Goal: Task Accomplishment & Management: Manage account settings

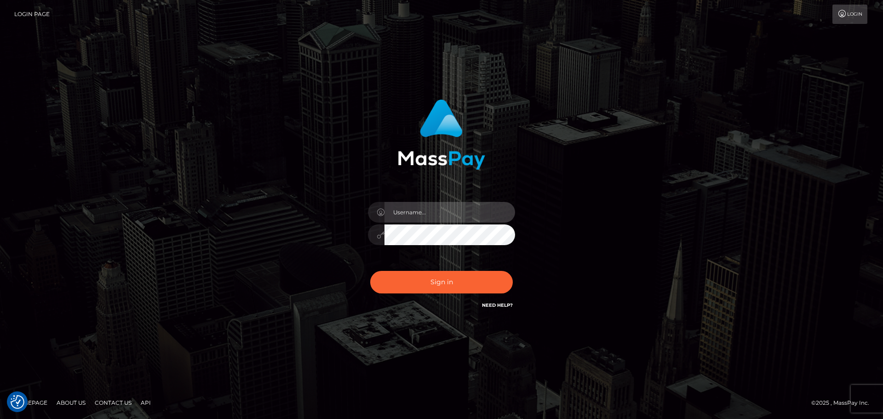
click at [426, 216] on input "text" at bounding box center [449, 212] width 131 height 21
click at [0, 418] on com-1password-button at bounding box center [0, 419] width 0 height 0
type input "dawson.throne"
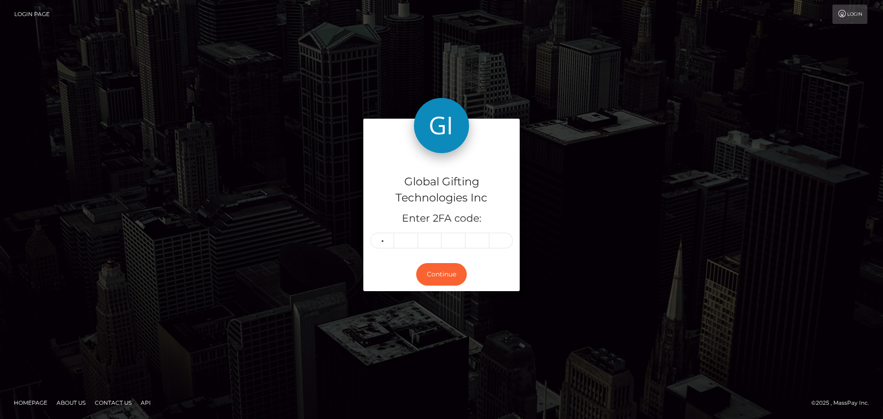
type input "3"
type input "0"
type input "6"
type input "3"
type input "7"
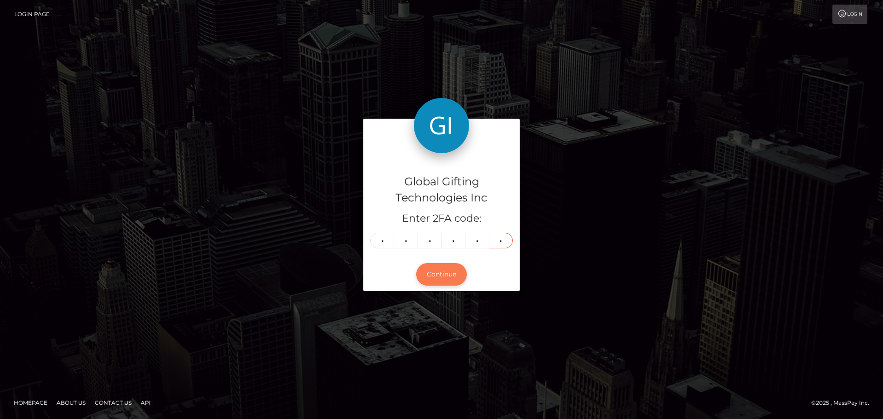
type input "1"
click at [445, 277] on button "Continue" at bounding box center [441, 274] width 51 height 23
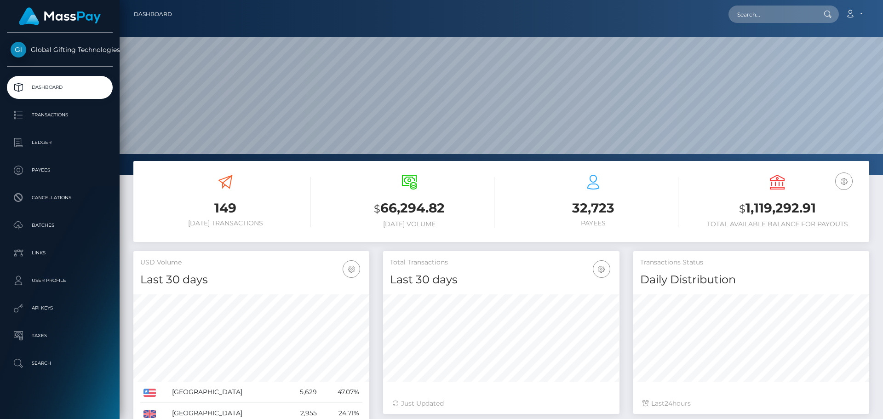
scroll to position [163, 236]
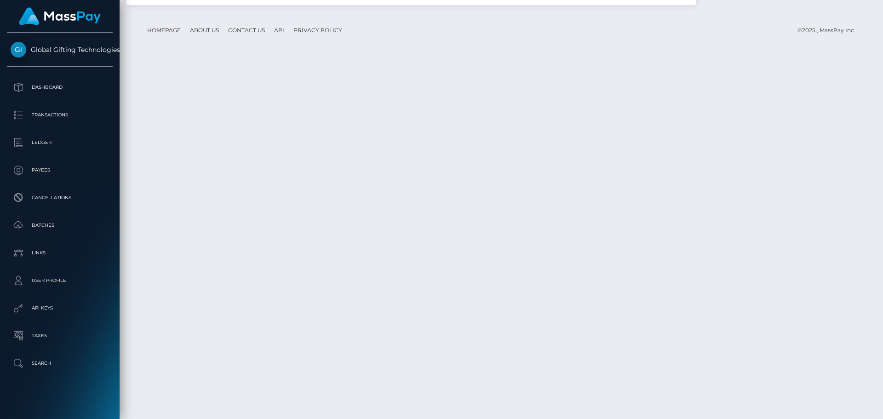
scroll to position [2620, 0]
